Goal: Task Accomplishment & Management: Use online tool/utility

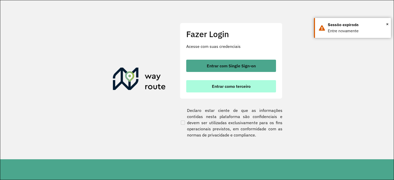
click at [223, 89] on button "Entrar como terceiro" at bounding box center [231, 86] width 90 height 12
click at [220, 86] on span "Entrar como terceiro" at bounding box center [231, 86] width 39 height 4
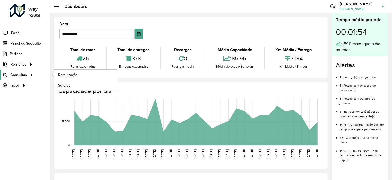
click at [16, 75] on span "Consultas" at bounding box center [18, 74] width 17 height 5
click at [63, 77] on link "Roteirização" at bounding box center [85, 75] width 63 height 10
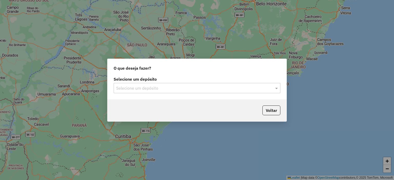
click at [158, 93] on div "Selecione um depósito" at bounding box center [197, 88] width 167 height 10
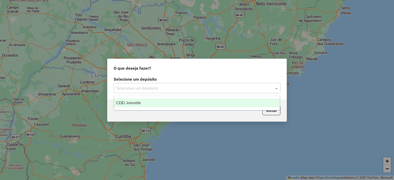
click at [160, 101] on div "CDD Joinville" at bounding box center [197, 103] width 166 height 9
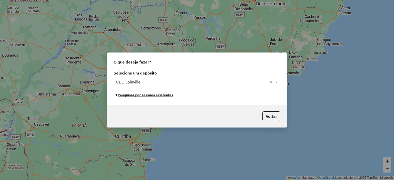
click at [154, 96] on button "Pesquisar por sessões existentes" at bounding box center [145, 95] width 62 height 8
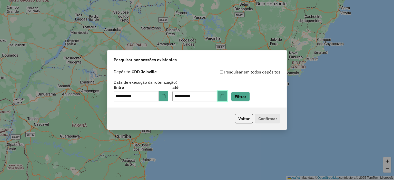
click at [224, 97] on icon "Choose Date" at bounding box center [222, 96] width 4 height 4
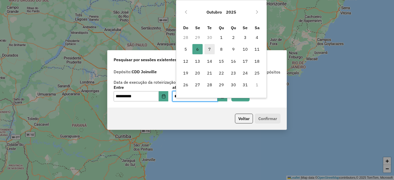
click at [211, 49] on span "7" at bounding box center [209, 49] width 10 height 10
type input "**********"
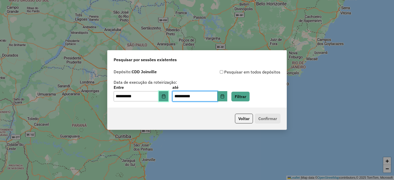
click at [166, 95] on icon "Choose Date" at bounding box center [163, 96] width 4 height 4
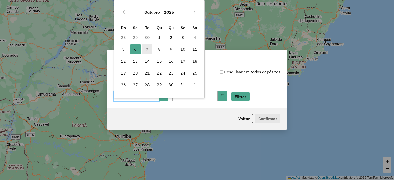
click at [145, 49] on span "7" at bounding box center [147, 49] width 10 height 10
type input "**********"
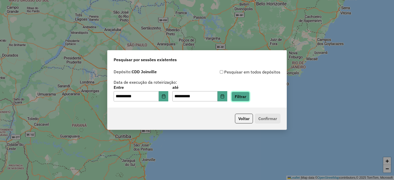
click at [246, 96] on button "Filtrar" at bounding box center [240, 97] width 18 height 10
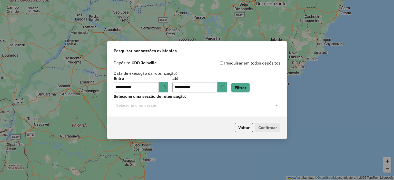
click at [266, 103] on input "text" at bounding box center [191, 106] width 151 height 6
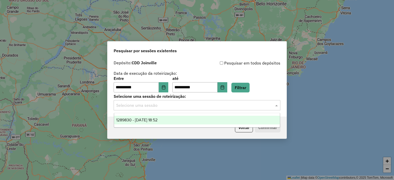
click at [262, 119] on div "1289830 - [DATE] 18:52" at bounding box center [197, 120] width 166 height 9
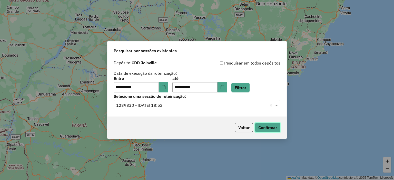
click at [263, 126] on button "Confirmar" at bounding box center [267, 128] width 25 height 10
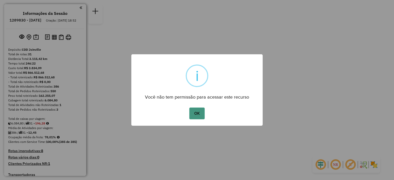
click at [197, 116] on button "OK" at bounding box center [196, 114] width 15 height 12
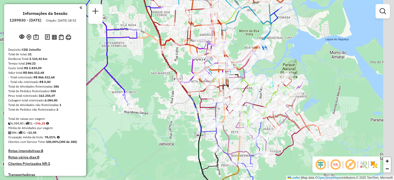
drag, startPoint x: 216, startPoint y: 108, endPoint x: 186, endPoint y: 108, distance: 30.0
click at [186, 108] on div "Janela de atendimento Grade de atendimento Capacidade Transportadoras Veículos …" at bounding box center [197, 90] width 394 height 180
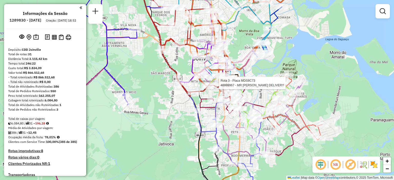
select select "**********"
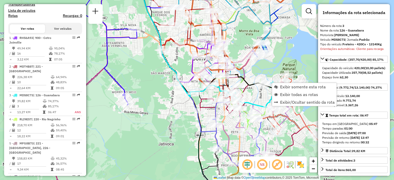
scroll to position [262, 0]
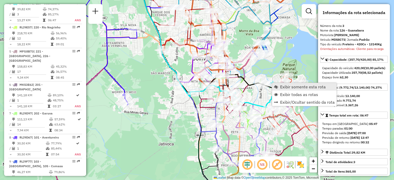
click at [291, 89] on link "Exibir somente esta rota" at bounding box center [304, 87] width 64 height 8
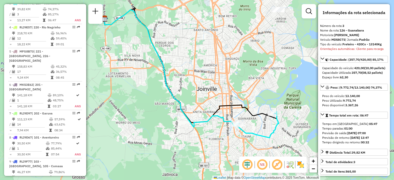
drag, startPoint x: 263, startPoint y: 139, endPoint x: 259, endPoint y: 109, distance: 30.7
click at [258, 109] on div "Janela de atendimento Grade de atendimento Capacidade Transportadoras Veículos …" at bounding box center [197, 90] width 394 height 180
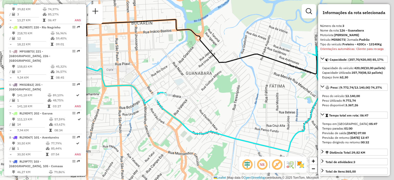
drag, startPoint x: 278, startPoint y: 93, endPoint x: 190, endPoint y: 100, distance: 88.2
click at [190, 100] on div "Janela de atendimento Grade de atendimento Capacidade Transportadoras Veículos …" at bounding box center [197, 90] width 394 height 180
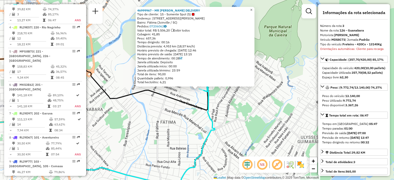
click at [252, 8] on span "×" at bounding box center [251, 10] width 2 height 4
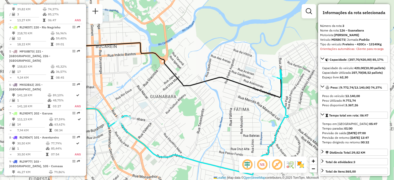
drag, startPoint x: 161, startPoint y: 111, endPoint x: 229, endPoint y: 103, distance: 68.7
click at [235, 98] on div "Janela de atendimento Grade de atendimento Capacidade Transportadoras Veículos …" at bounding box center [197, 90] width 394 height 180
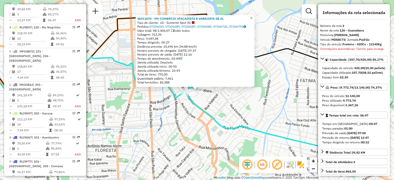
click at [252, 16] on span "×" at bounding box center [251, 18] width 2 height 4
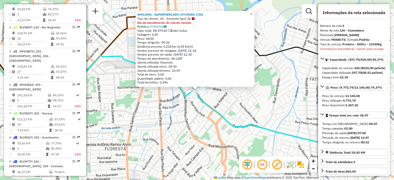
click at [252, 13] on span "×" at bounding box center [251, 14] width 2 height 4
